Goal: Check status

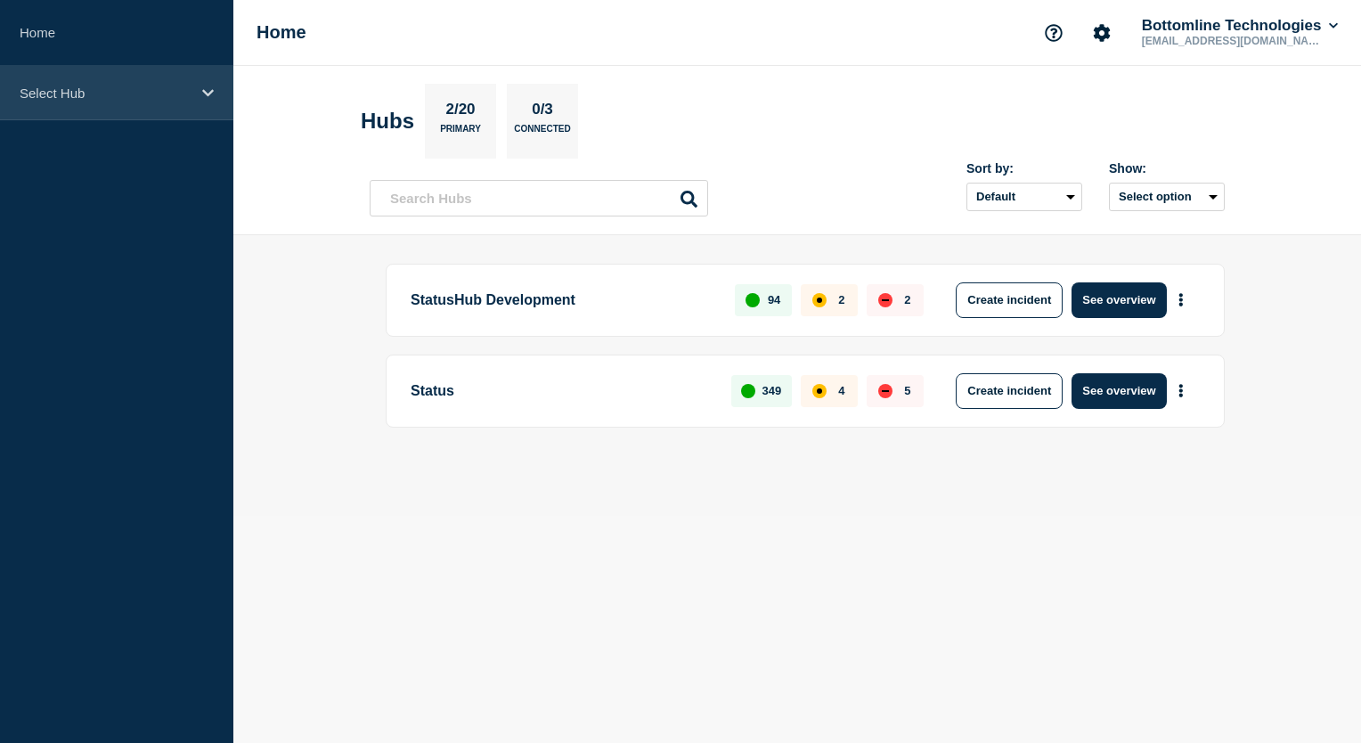
click at [202, 97] on icon at bounding box center [208, 92] width 12 height 13
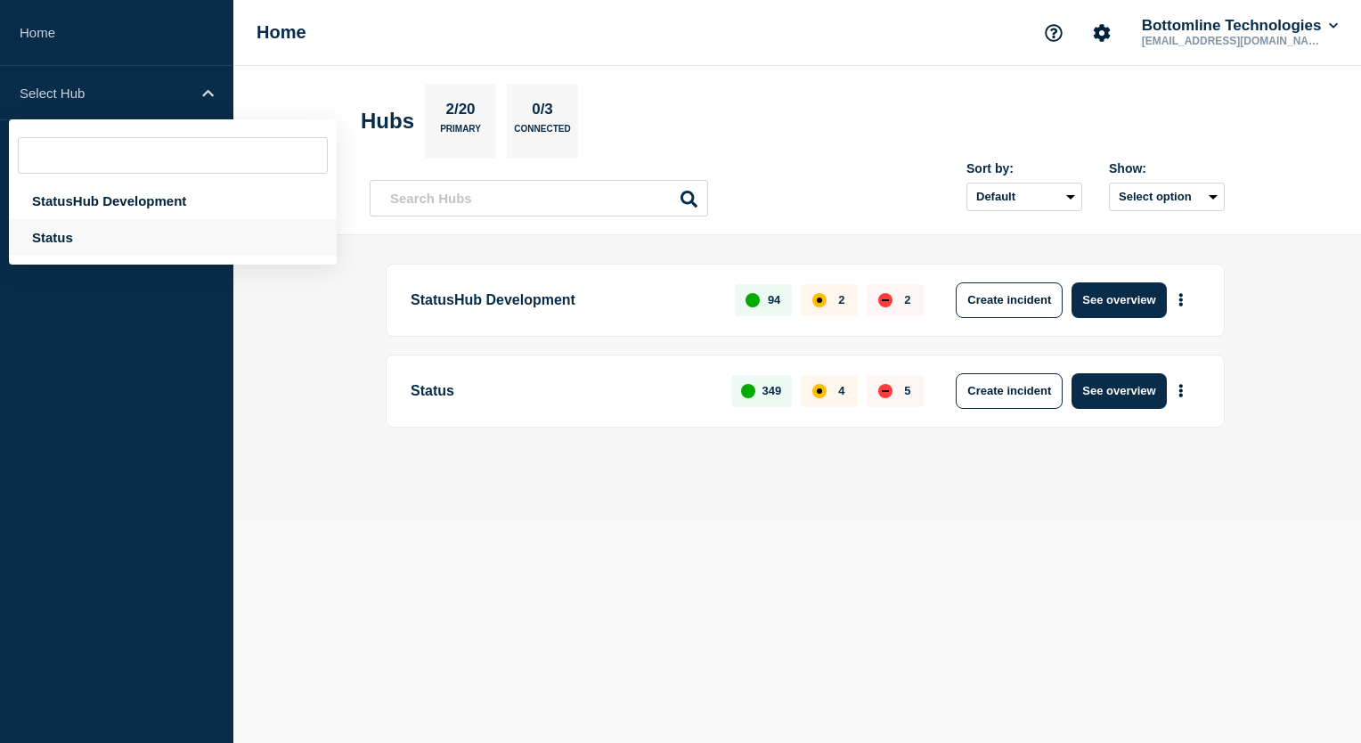
click at [97, 239] on div "Status" at bounding box center [173, 237] width 328 height 37
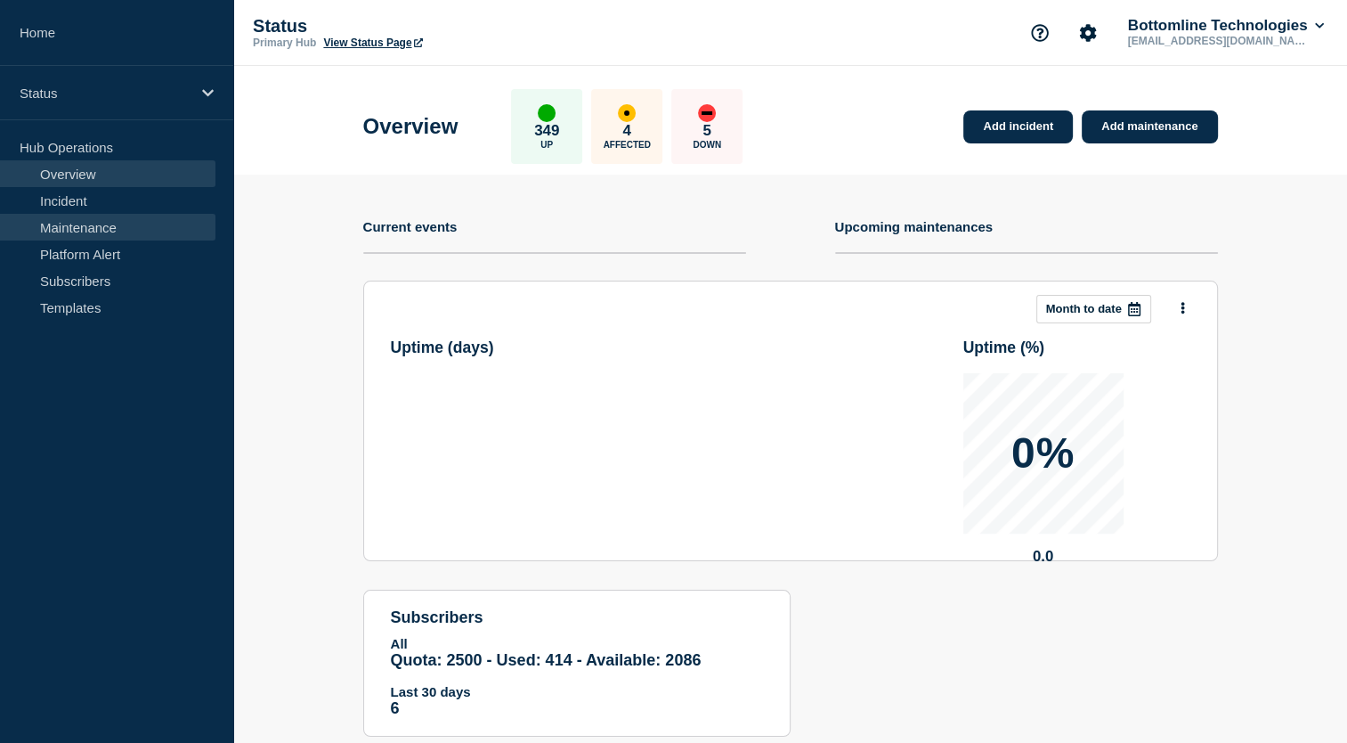
click at [123, 230] on link "Maintenance" at bounding box center [107, 227] width 215 height 27
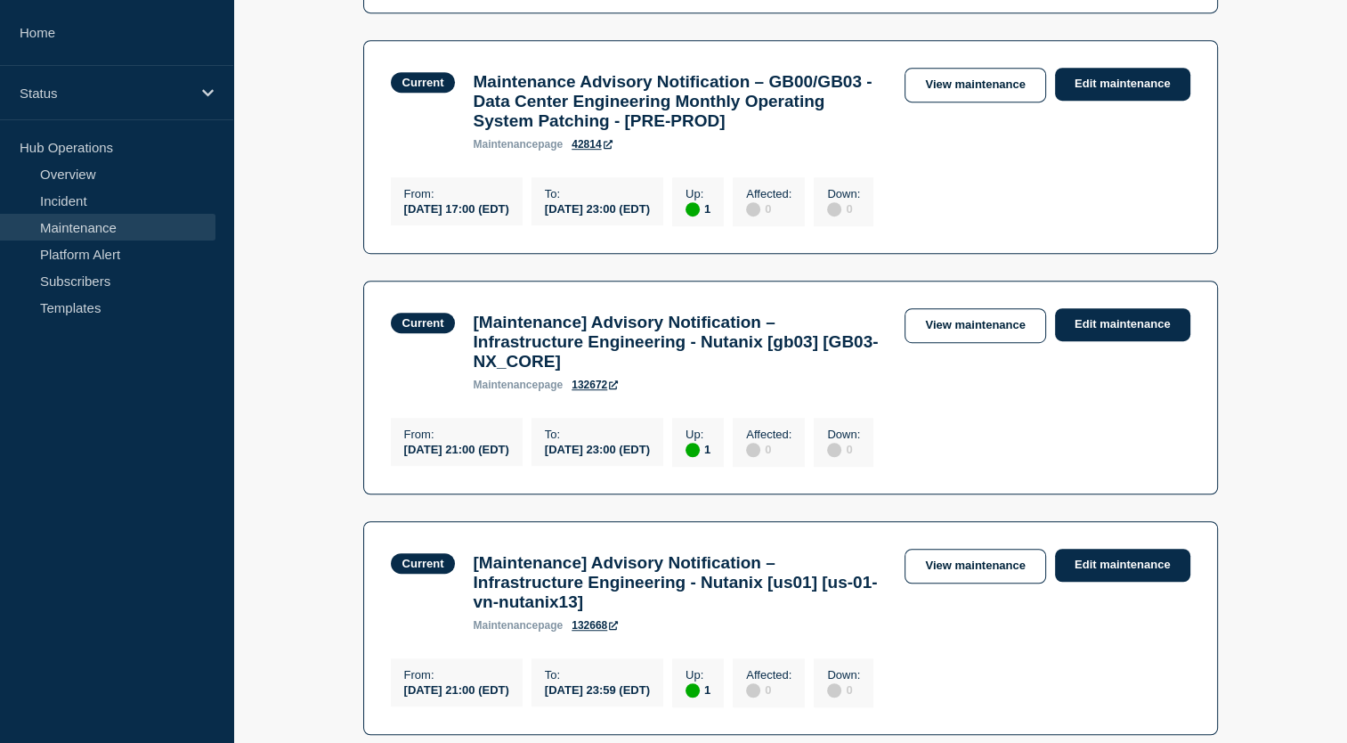
scroll to position [1045, 0]
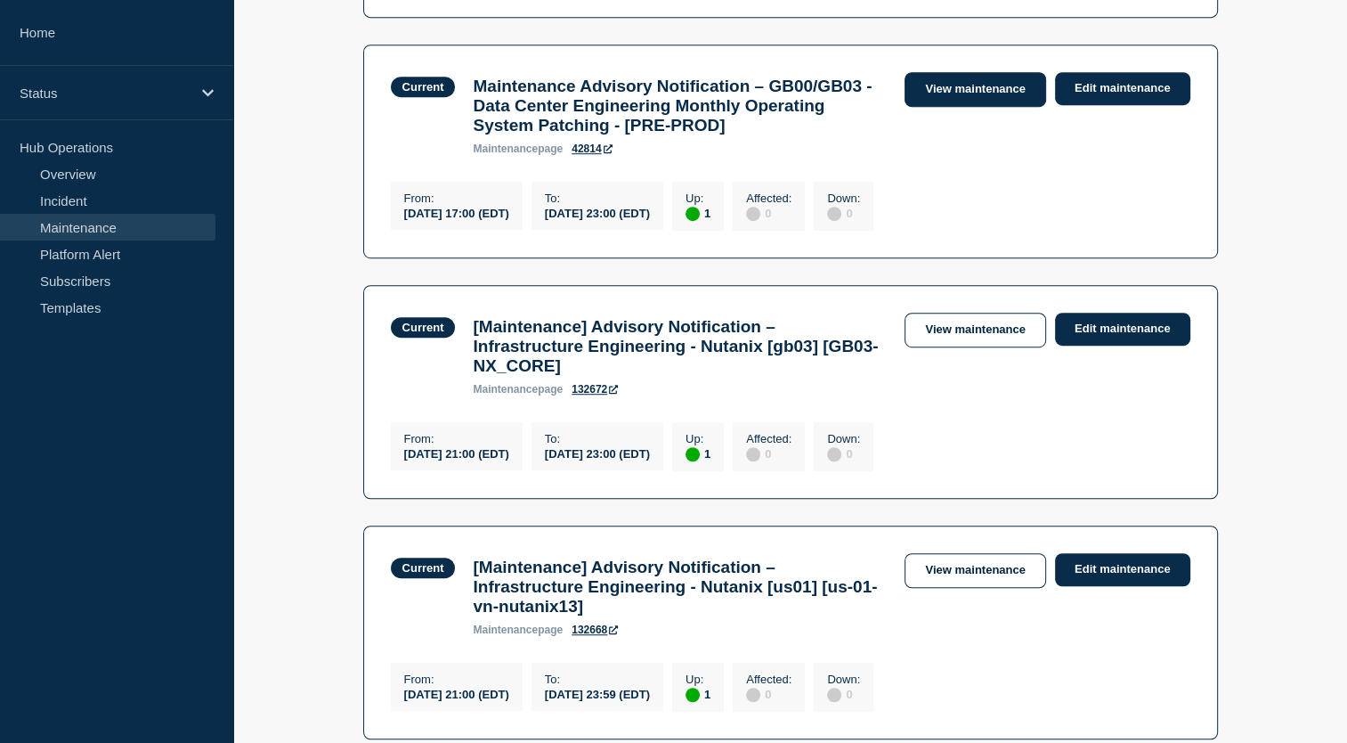
click at [989, 107] on link "View maintenance" at bounding box center [975, 89] width 141 height 35
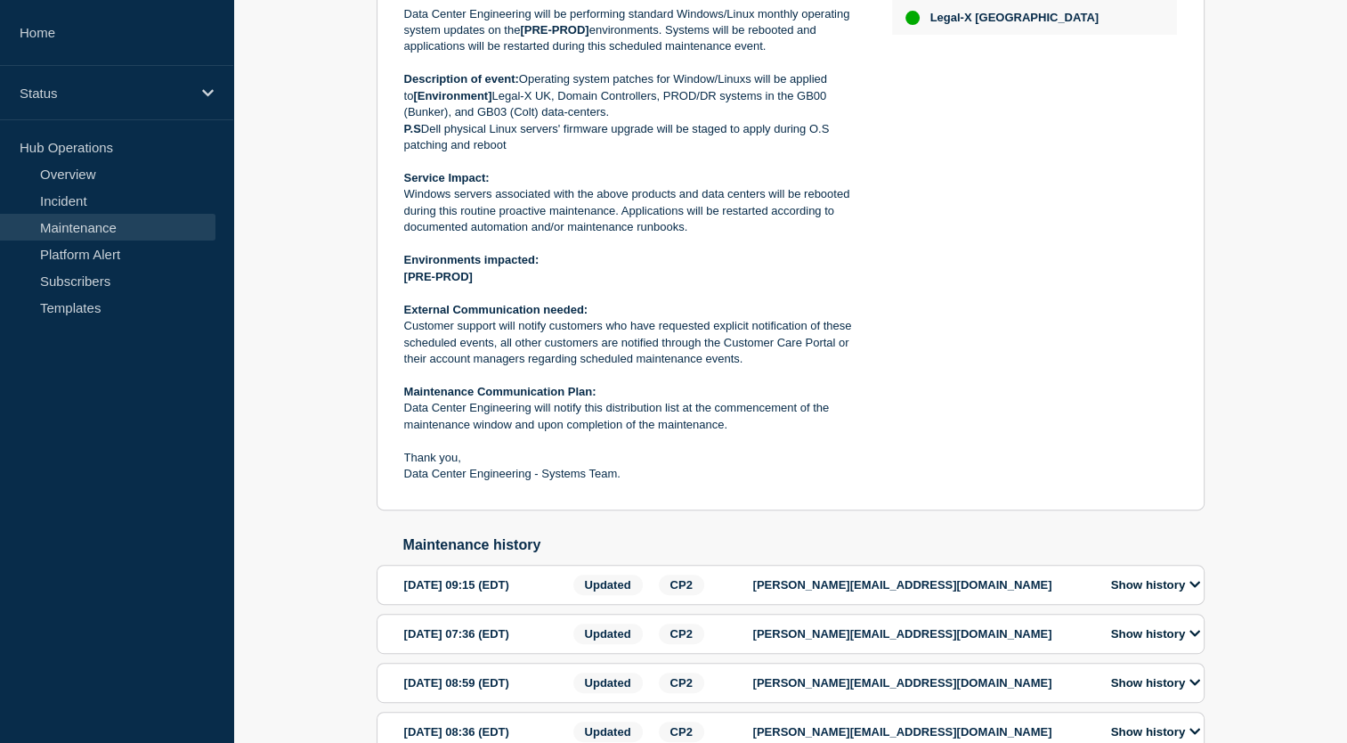
scroll to position [552, 0]
